Goal: Task Accomplishment & Management: Manage account settings

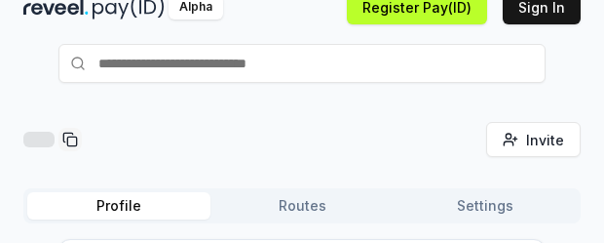
scroll to position [71, 0]
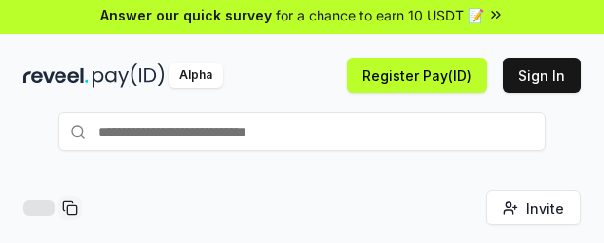
scroll to position [0, 0]
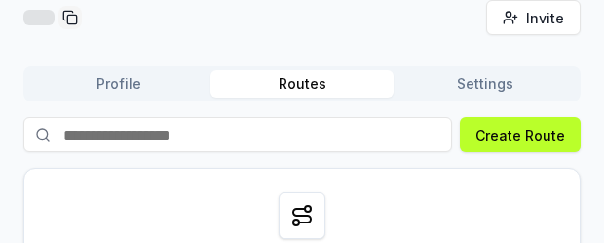
scroll to position [184, 0]
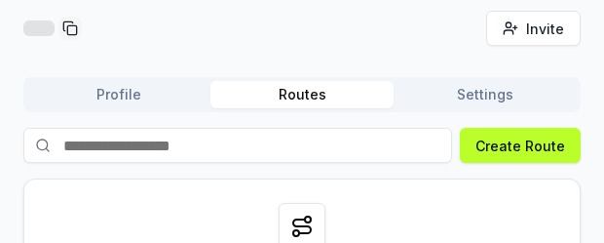
click at [502, 88] on button "Settings" at bounding box center [485, 94] width 183 height 27
